Goal: Transaction & Acquisition: Purchase product/service

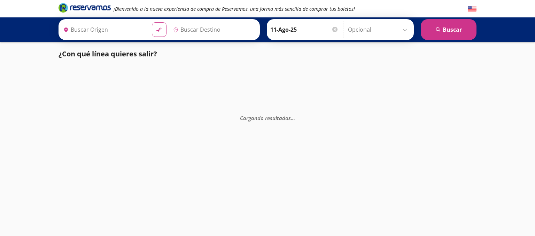
type input "[GEOGRAPHIC_DATA], [GEOGRAPHIC_DATA]"
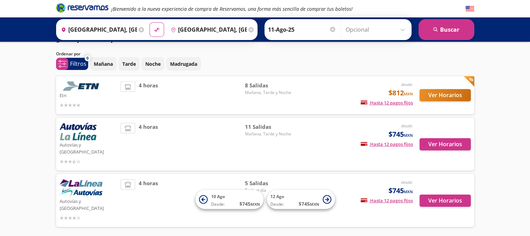
scroll to position [31, 0]
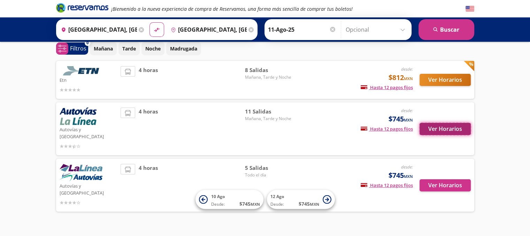
click at [424, 128] on button "Ver Horarios" at bounding box center [445, 129] width 51 height 12
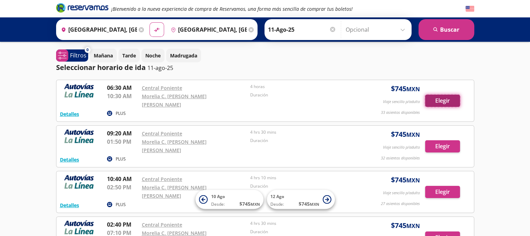
click at [436, 97] on button "Elegir" at bounding box center [442, 101] width 35 height 12
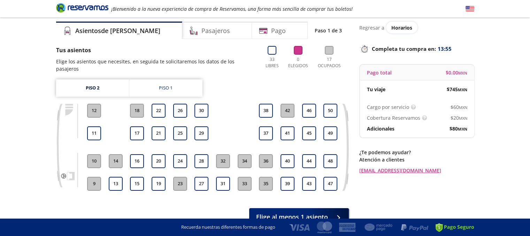
scroll to position [35, 0]
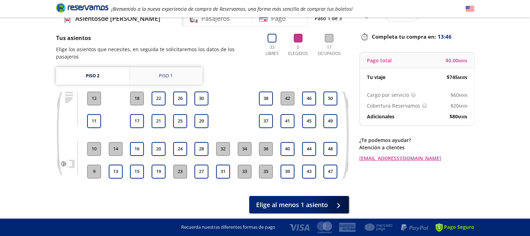
click at [142, 71] on link "Piso 1" at bounding box center [165, 75] width 73 height 17
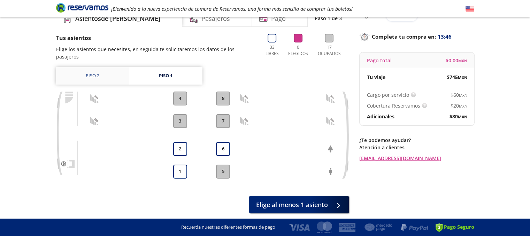
click at [116, 71] on link "Piso 2" at bounding box center [92, 75] width 73 height 17
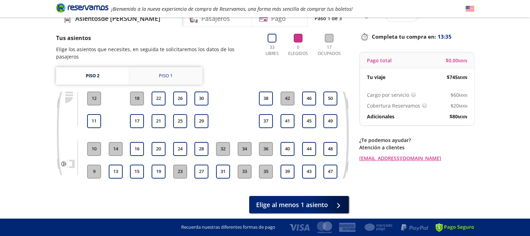
click at [195, 72] on link "Piso 1" at bounding box center [165, 75] width 73 height 17
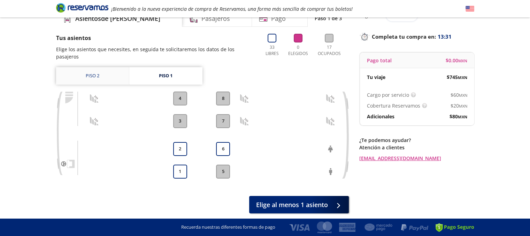
click at [114, 67] on link "Piso 2" at bounding box center [92, 75] width 73 height 17
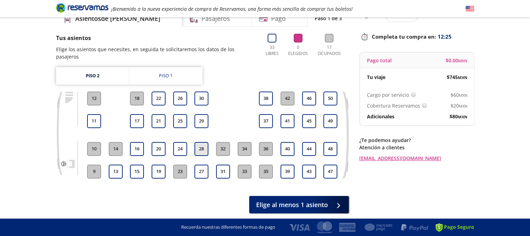
click at [203, 143] on button "28" at bounding box center [202, 149] width 14 height 14
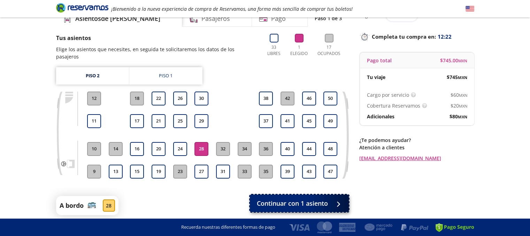
click at [310, 195] on button "Continuar con 1 asiento" at bounding box center [299, 203] width 99 height 17
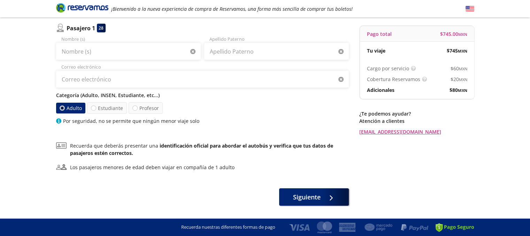
scroll to position [45, 0]
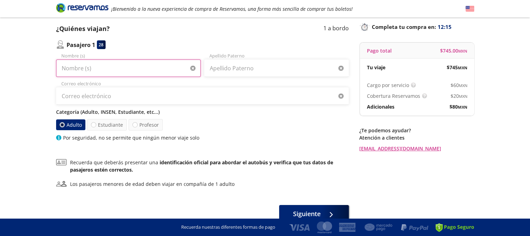
click at [138, 67] on input "Nombre (s)" at bounding box center [128, 68] width 145 height 17
type input "r"
type input "[PERSON_NAME]"
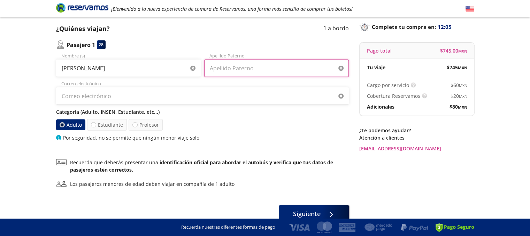
click at [230, 69] on input "Apellido Paterno" at bounding box center [276, 68] width 145 height 17
type input "[PERSON_NAME]"
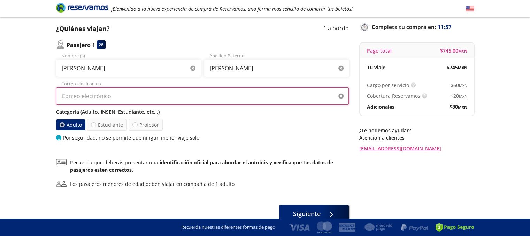
click at [163, 94] on input "Correo electrónico" at bounding box center [202, 96] width 293 height 17
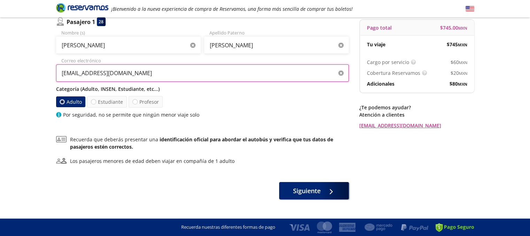
scroll to position [79, 0]
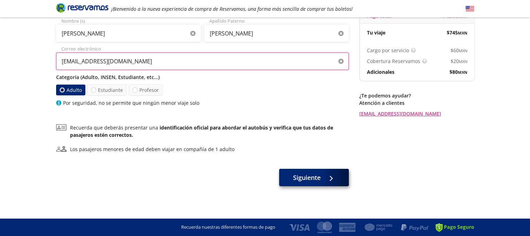
type input "[EMAIL_ADDRESS][DOMAIN_NAME]"
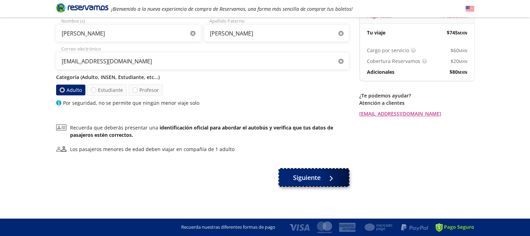
click at [312, 177] on span "Siguiente" at bounding box center [307, 177] width 28 height 9
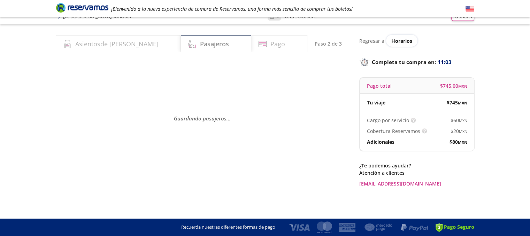
scroll to position [0, 0]
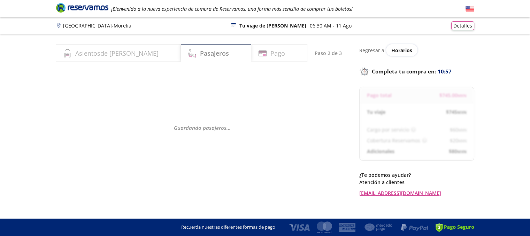
select select "MX"
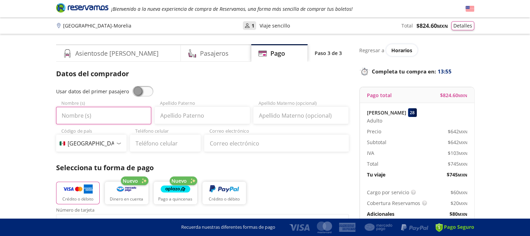
drag, startPoint x: 114, startPoint y: 111, endPoint x: 121, endPoint y: 114, distance: 7.7
click at [114, 111] on input "Nombre (s)" at bounding box center [103, 115] width 95 height 17
type input "[PERSON_NAME]"
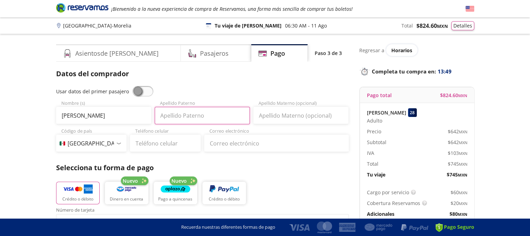
click at [183, 116] on input "Apellido Paterno" at bounding box center [202, 115] width 95 height 17
type input "[PERSON_NAME]"
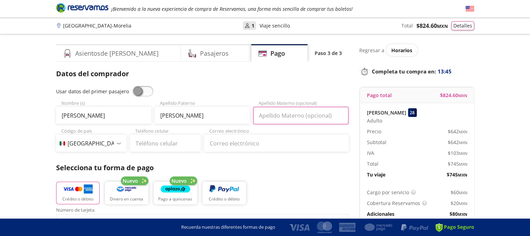
click at [279, 113] on input "Apellido Materno (opcional)" at bounding box center [300, 115] width 95 height 17
type input "n"
type input "[PERSON_NAME]"
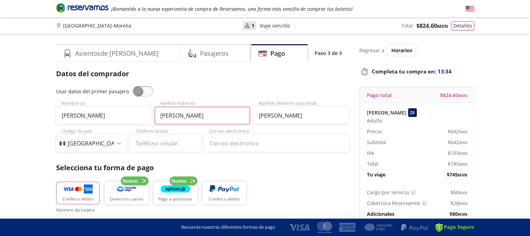
click at [163, 115] on input "[PERSON_NAME]" at bounding box center [202, 115] width 95 height 17
type input "[PERSON_NAME]"
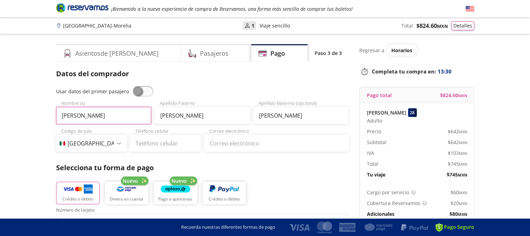
click at [64, 115] on input "[PERSON_NAME]" at bounding box center [103, 115] width 95 height 17
type input "[PERSON_NAME]"
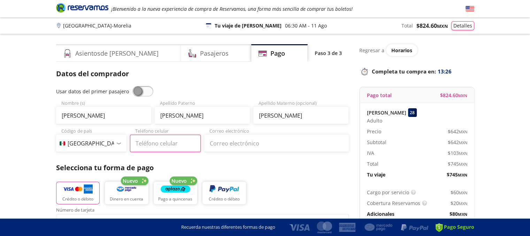
click at [163, 144] on input "Teléfono celular" at bounding box center [165, 143] width 71 height 17
type input "55 2437 8304"
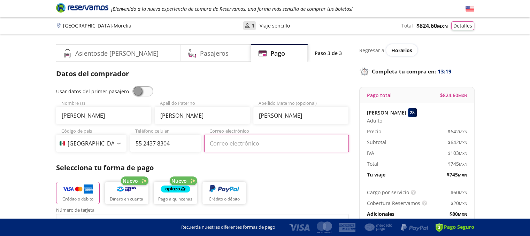
click at [238, 145] on input "Correo electrónico" at bounding box center [276, 143] width 145 height 17
type input "[EMAIL_ADDRESS][DOMAIN_NAME]"
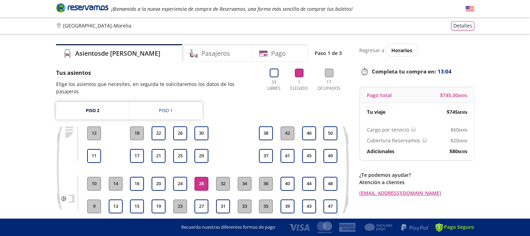
scroll to position [35, 0]
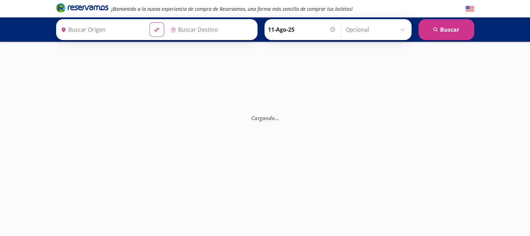
type input "[GEOGRAPHIC_DATA], [GEOGRAPHIC_DATA]"
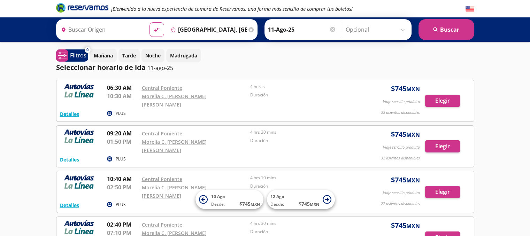
type input "[GEOGRAPHIC_DATA], [GEOGRAPHIC_DATA]"
click at [441, 140] on button "Elegir" at bounding box center [442, 146] width 35 height 12
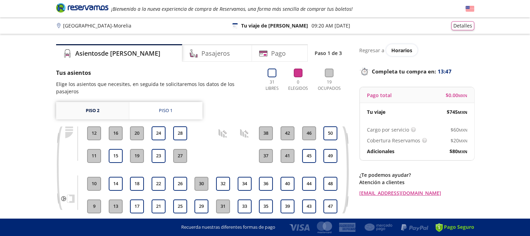
click at [99, 102] on link "Piso 2" at bounding box center [92, 110] width 73 height 17
click at [156, 105] on link "Piso 1" at bounding box center [165, 110] width 73 height 17
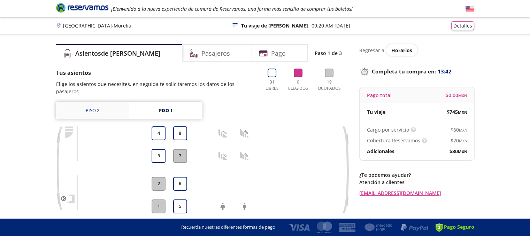
click at [103, 110] on link "Piso 2" at bounding box center [92, 110] width 73 height 17
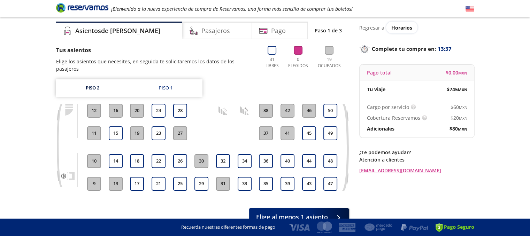
scroll to position [35, 0]
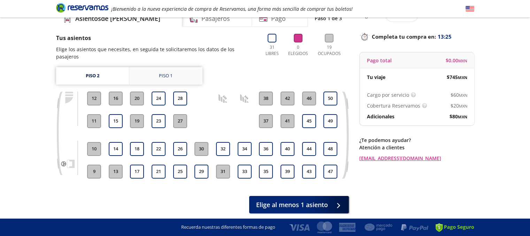
click at [163, 67] on link "Piso 1" at bounding box center [165, 75] width 73 height 17
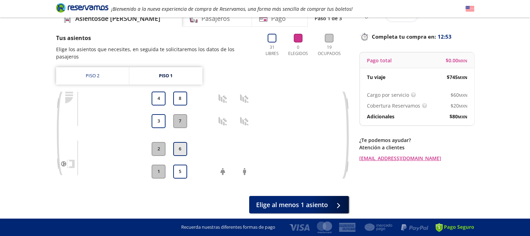
click at [185, 142] on button "6" at bounding box center [180, 149] width 14 height 14
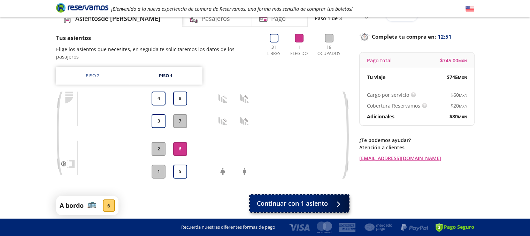
click at [289, 200] on span "Continuar con 1 asiento" at bounding box center [292, 203] width 71 height 9
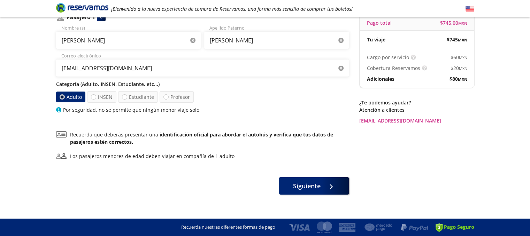
scroll to position [79, 0]
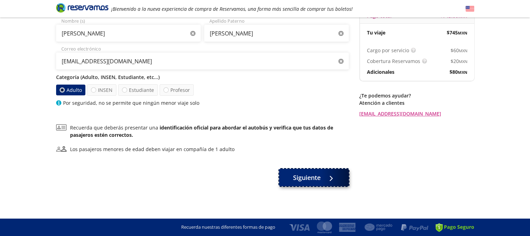
click at [310, 175] on span "Siguiente" at bounding box center [307, 177] width 28 height 9
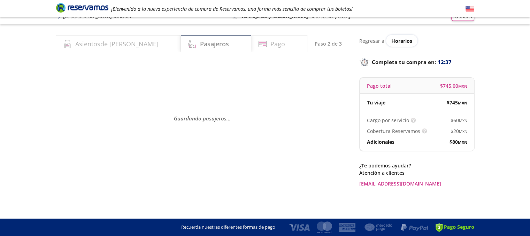
scroll to position [0, 0]
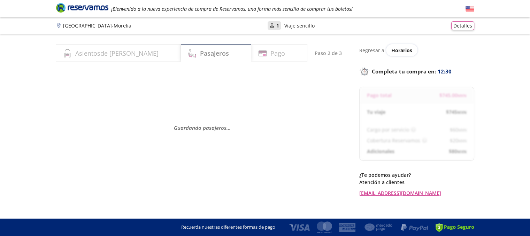
select select "MX"
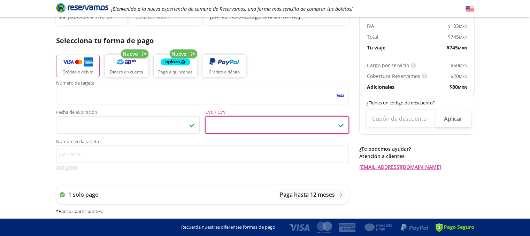
scroll to position [139, 0]
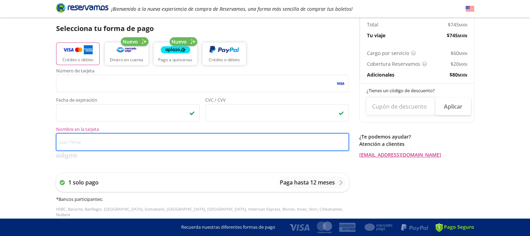
click at [122, 142] on input "Nombre en la tarjeta" at bounding box center [202, 142] width 293 height 17
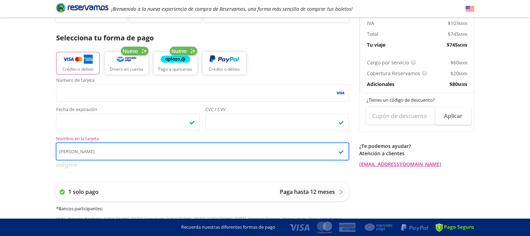
scroll to position [43, 0]
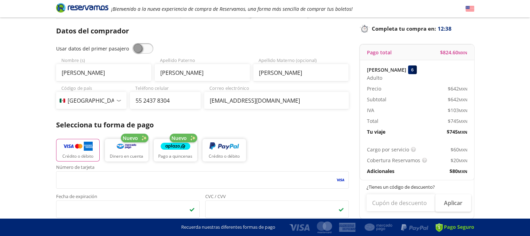
type input "[PERSON_NAME]"
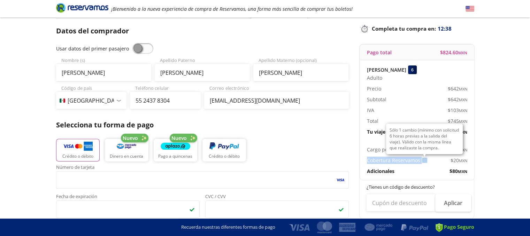
drag, startPoint x: 368, startPoint y: 159, endPoint x: 414, endPoint y: 161, distance: 46.1
click at [418, 162] on p "Cobertura Reservamos" at bounding box center [393, 160] width 53 height 7
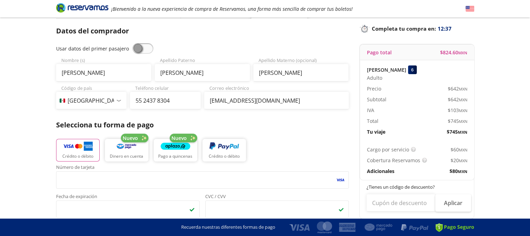
click at [400, 152] on p "Cargo por servicio" at bounding box center [388, 149] width 42 height 7
drag, startPoint x: 407, startPoint y: 149, endPoint x: 362, endPoint y: 143, distance: 45.8
click at [362, 143] on div "Cargo por servicio Esto nos permite seguir trabajando para ofrecerte la mayor c…" at bounding box center [417, 160] width 114 height 39
click at [427, 149] on div "$ 60 MXN" at bounding box center [442, 149] width 50 height 7
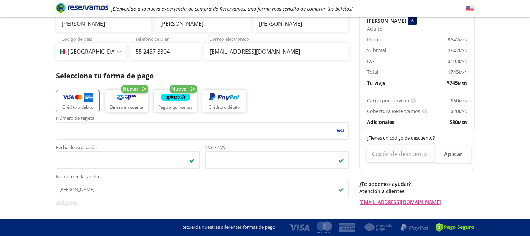
scroll to position [0, 0]
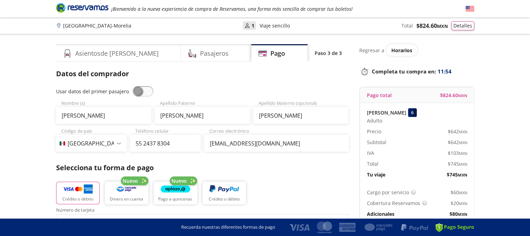
drag, startPoint x: 438, startPoint y: 92, endPoint x: 450, endPoint y: 99, distance: 14.2
click at [450, 99] on div "Pago total $ 824.60 MXN" at bounding box center [417, 96] width 114 height 16
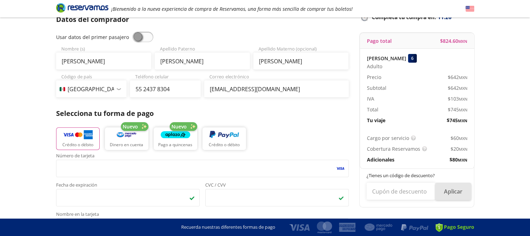
scroll to position [43, 0]
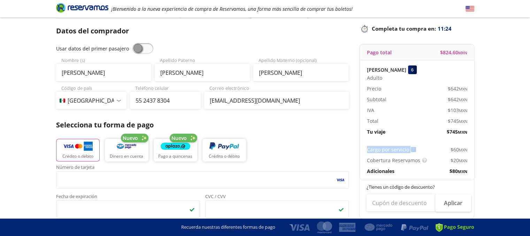
drag, startPoint x: 366, startPoint y: 150, endPoint x: 400, endPoint y: 158, distance: 34.8
click at [411, 147] on div "Cargo por servicio Esto nos permite seguir trabajando para ofrecerte la mayor c…" at bounding box center [417, 160] width 114 height 39
drag, startPoint x: 388, startPoint y: 162, endPoint x: 425, endPoint y: 166, distance: 36.5
click at [425, 166] on div "Cargo por servicio Esto nos permite seguir trabajando para ofrecerte la mayor c…" at bounding box center [417, 160] width 114 height 39
click at [503, 150] on div "Group 9 Created with Sketch. Pago [GEOGRAPHIC_DATA] - Morelia ¡Bienvenido a la …" at bounding box center [265, 239] width 530 height 564
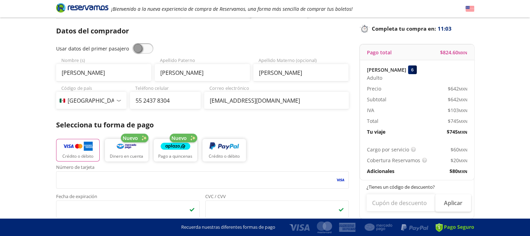
drag, startPoint x: 440, startPoint y: 53, endPoint x: 467, endPoint y: 59, distance: 28.1
click at [467, 59] on div "Pago total $ 824.60 MXN" at bounding box center [417, 53] width 114 height 16
click at [463, 80] on div "Adulto" at bounding box center [417, 77] width 100 height 7
drag, startPoint x: 448, startPoint y: 131, endPoint x: 478, endPoint y: 134, distance: 30.2
click at [478, 134] on div "Group 9 Created with Sketch. Pago [GEOGRAPHIC_DATA] - Morelia ¡Bienvenido a la …" at bounding box center [265, 239] width 530 height 564
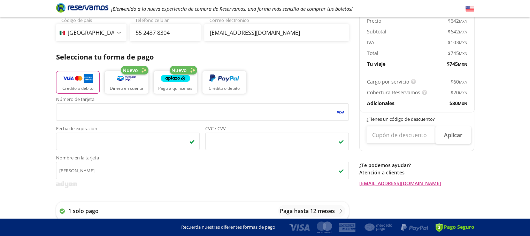
scroll to position [113, 0]
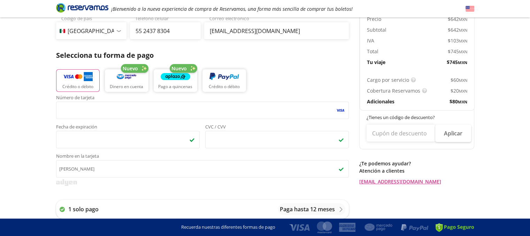
click at [409, 93] on p "Cobertura Reservamos" at bounding box center [393, 90] width 53 height 7
drag, startPoint x: 459, startPoint y: 101, endPoint x: 487, endPoint y: 102, distance: 28.6
click at [487, 102] on div "Group 9 Created with Sketch. Pago [GEOGRAPHIC_DATA] - Morelia ¡Bienvenido a la …" at bounding box center [265, 169] width 530 height 564
click at [479, 110] on div "Group 9 Created with Sketch. Pago [GEOGRAPHIC_DATA] - Morelia ¡Bienvenido a la …" at bounding box center [265, 169] width 530 height 564
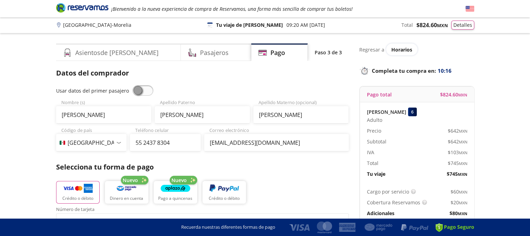
scroll to position [0, 0]
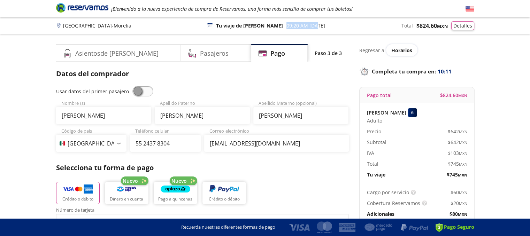
drag, startPoint x: 265, startPoint y: 26, endPoint x: 291, endPoint y: 25, distance: 25.8
click at [293, 25] on div "[GEOGRAPHIC_DATA] - Morelia 126 Tu viaje de ida 09:20 AM [DATE] Total $ 824.60 …" at bounding box center [265, 25] width 418 height 9
